Goal: Information Seeking & Learning: Learn about a topic

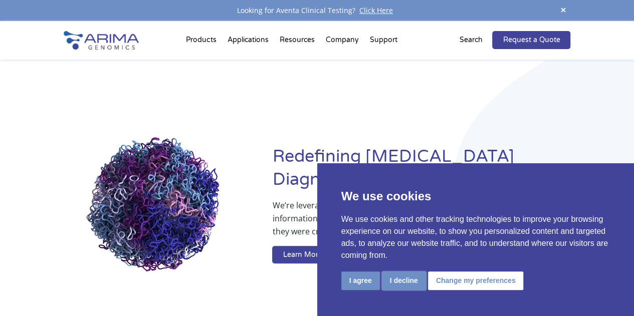
click at [394, 277] on button "I decline" at bounding box center [404, 281] width 44 height 19
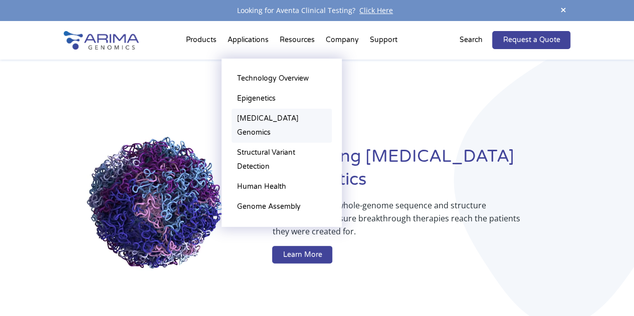
click at [265, 120] on link "[MEDICAL_DATA] Genomics" at bounding box center [282, 126] width 100 height 34
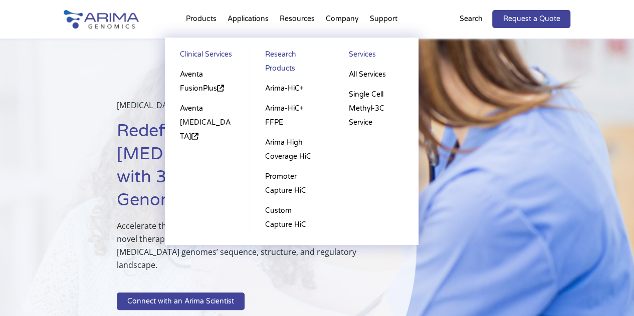
click at [205, 22] on li "Products Clinical Services Aventa FusionPlus Aventa Lymphoma Research Products …" at bounding box center [200, 21] width 41 height 34
click at [199, 121] on link "Aventa [MEDICAL_DATA]" at bounding box center [207, 123] width 65 height 48
